Goal: Task Accomplishment & Management: Use online tool/utility

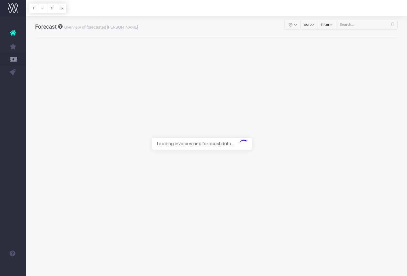
click at [371, 24] on div at bounding box center [203, 138] width 407 height 276
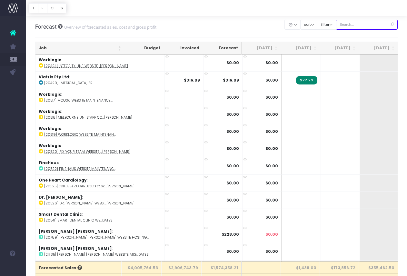
click at [372, 26] on input "text" at bounding box center [367, 25] width 62 height 10
paste input "24575"
type input "24575"
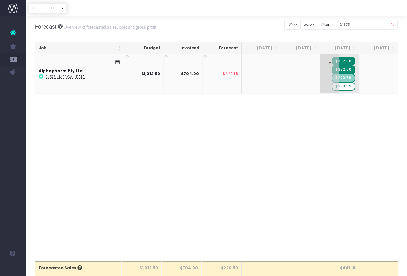
click at [327, 75] on span "+" at bounding box center [329, 74] width 19 height 39
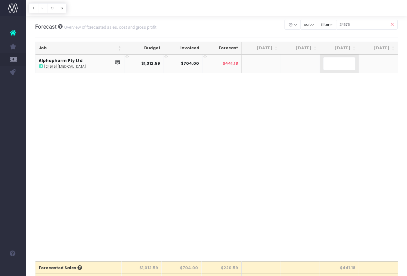
click at [337, 100] on div "Job Budget Invoiced Forecast Jun 25 Jul 25 Aug 25 Sep 25 Oct 25 Nov 25 Dec 25 J…" at bounding box center [216, 158] width 363 height 207
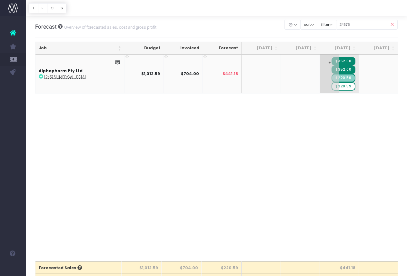
click at [350, 87] on span "$220.59" at bounding box center [344, 86] width 24 height 8
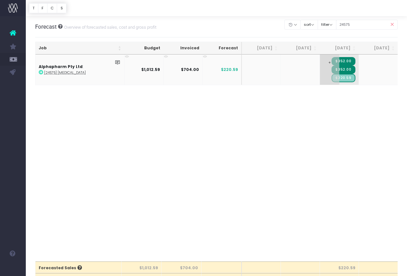
click at [324, 70] on span "+" at bounding box center [329, 70] width 19 height 30
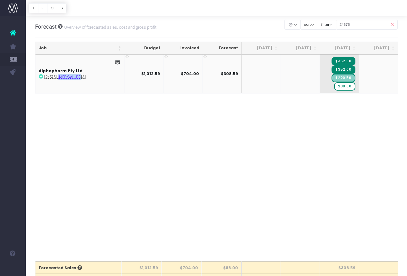
click at [60, 77] on abbr "[24575] [MEDICAL_DATA]" at bounding box center [65, 77] width 42 height 5
